Goal: Find specific page/section: Find specific page/section

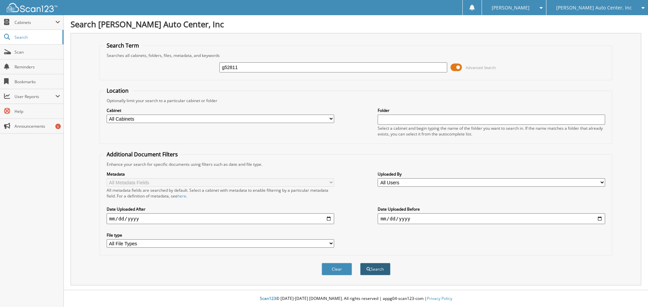
type input "g52811"
click at [371, 274] on button "Search" at bounding box center [375, 269] width 30 height 12
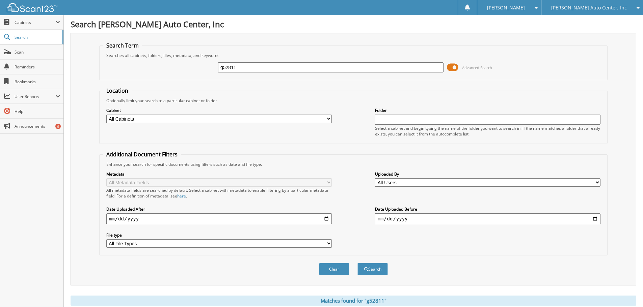
click at [454, 69] on span at bounding box center [452, 67] width 11 height 10
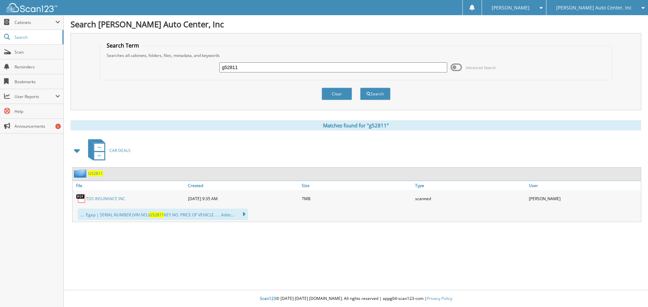
click at [113, 199] on link "TDS INSURANCE INC" at bounding box center [105, 199] width 39 height 6
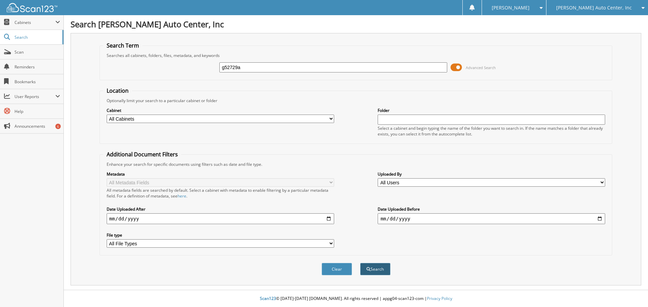
type input "g52729a"
click at [381, 271] on button "Search" at bounding box center [375, 269] width 30 height 12
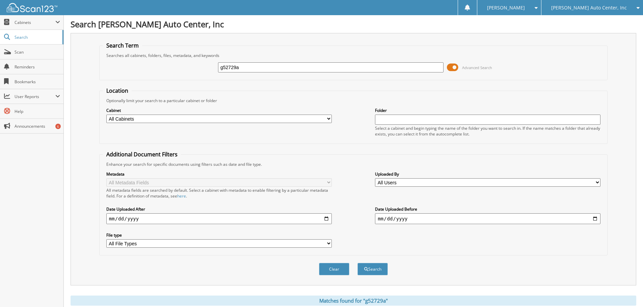
click at [455, 66] on span at bounding box center [452, 67] width 11 height 10
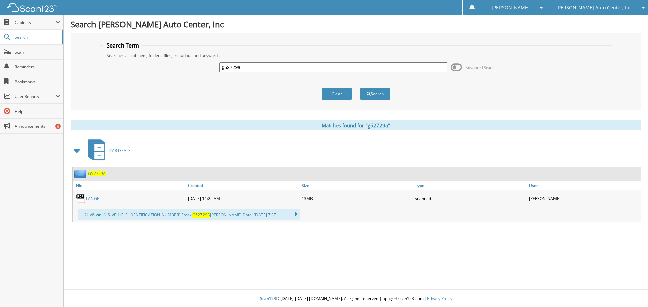
click at [98, 199] on link "LANGEI" at bounding box center [93, 199] width 14 height 6
